Goal: Task Accomplishment & Management: Manage account settings

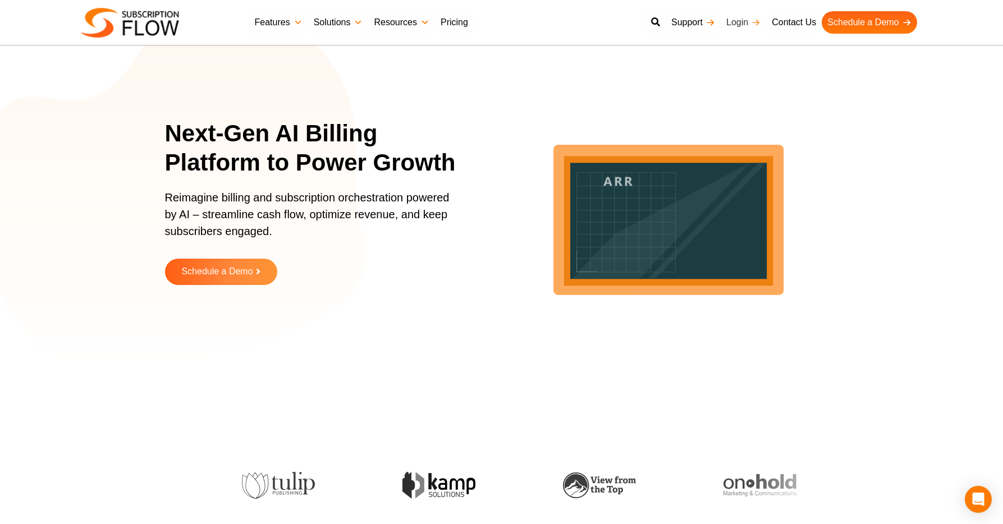
click at [739, 26] on link "Login" at bounding box center [743, 22] width 45 height 22
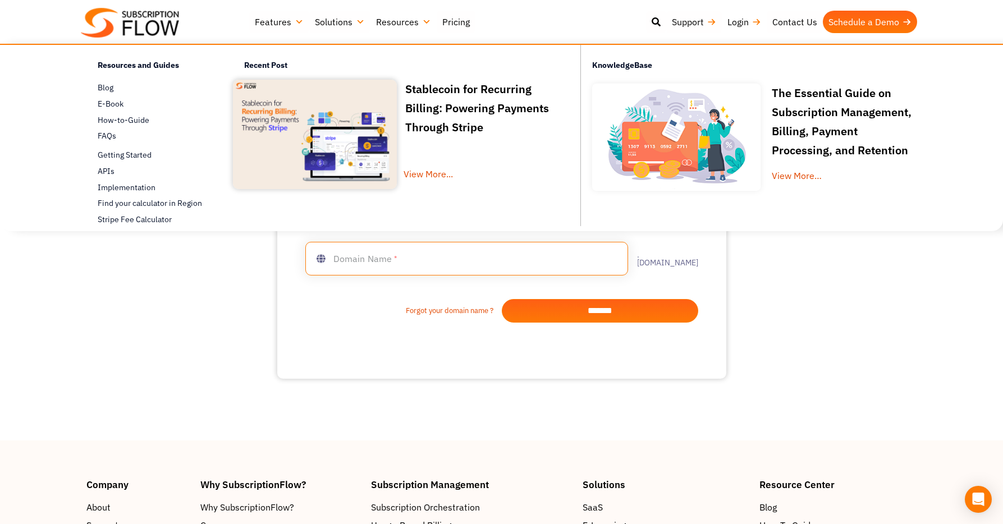
click at [455, 268] on input "text" at bounding box center [466, 259] width 323 height 34
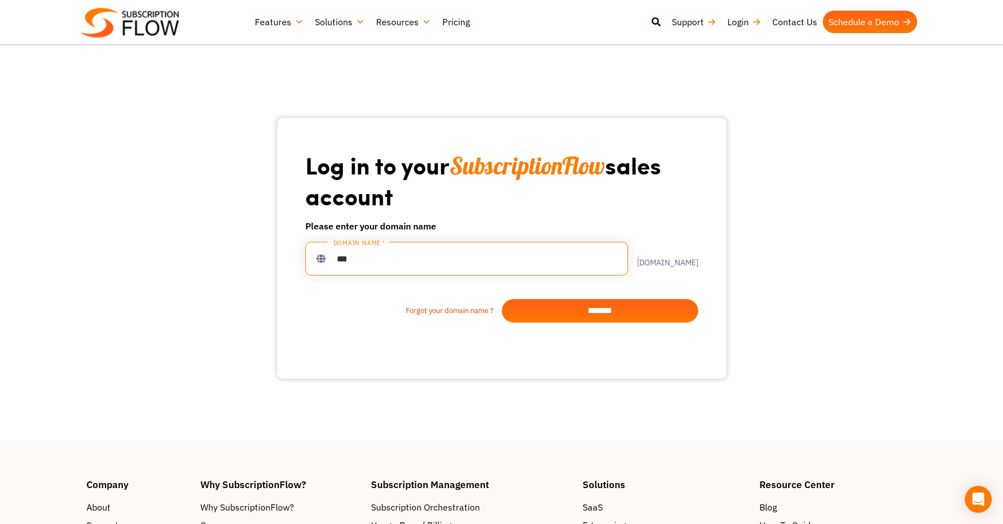
type input "***"
click at [548, 308] on input "*******" at bounding box center [600, 311] width 196 height 24
